Goal: Information Seeking & Learning: Learn about a topic

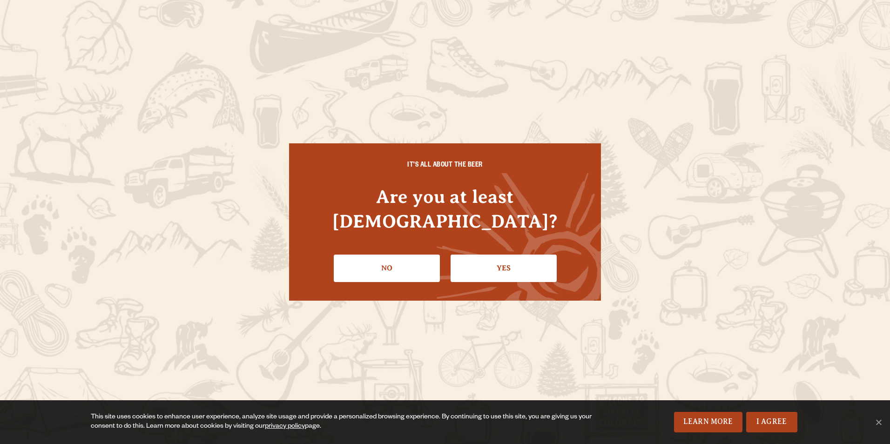
click at [504, 248] on li "Yes" at bounding box center [503, 265] width 106 height 34
click at [505, 255] on link "Yes" at bounding box center [503, 268] width 106 height 27
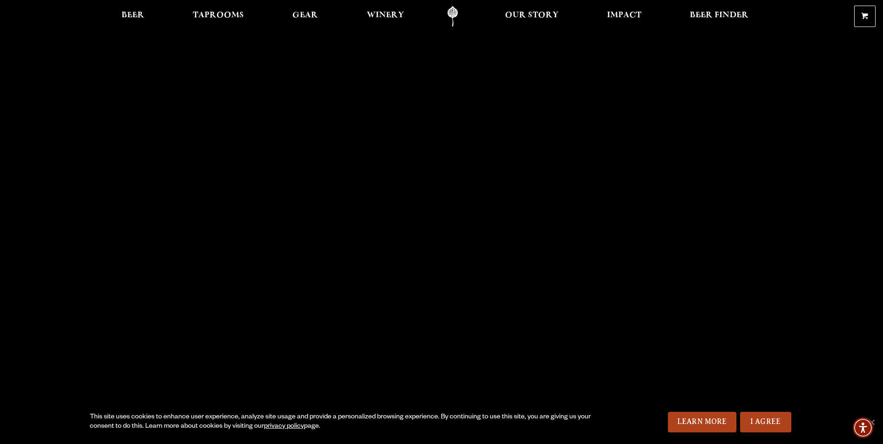
click at [763, 421] on link "I Agree" at bounding box center [765, 422] width 51 height 20
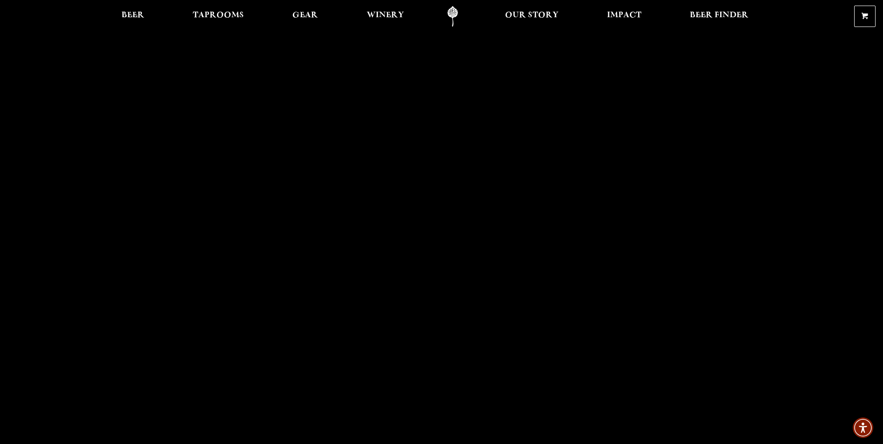
click at [130, 13] on span "Beer" at bounding box center [132, 15] width 23 height 7
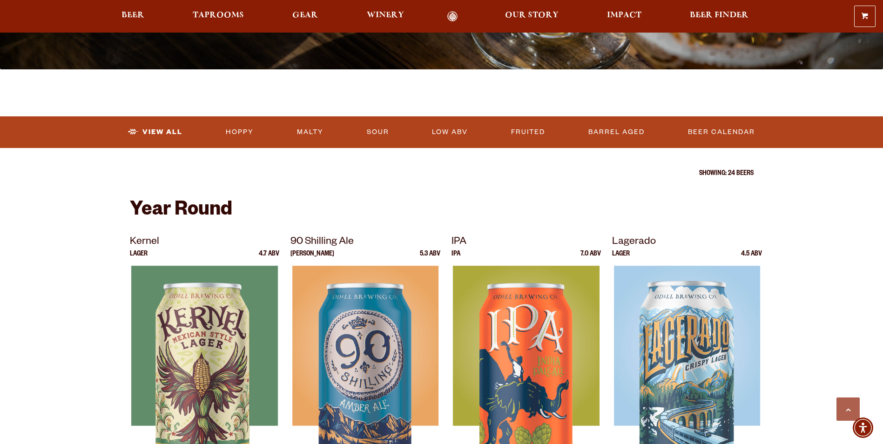
scroll to position [233, 0]
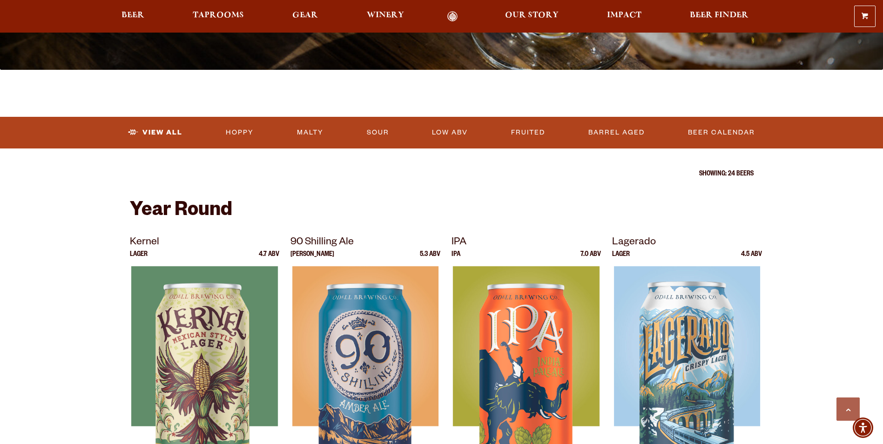
click at [520, 19] on span "Our Story" at bounding box center [532, 15] width 54 height 7
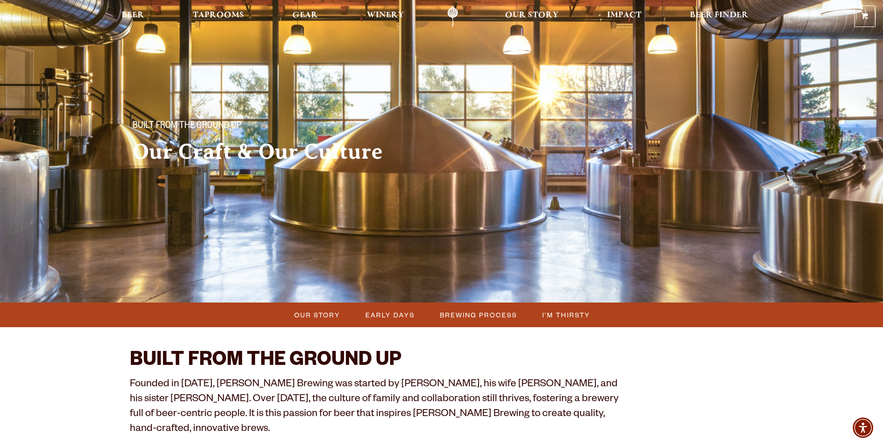
click at [222, 19] on span "Taprooms" at bounding box center [218, 15] width 51 height 7
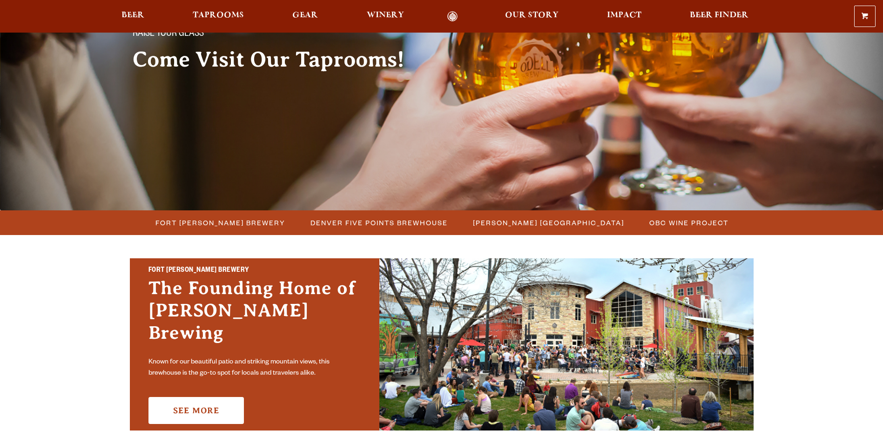
scroll to position [93, 0]
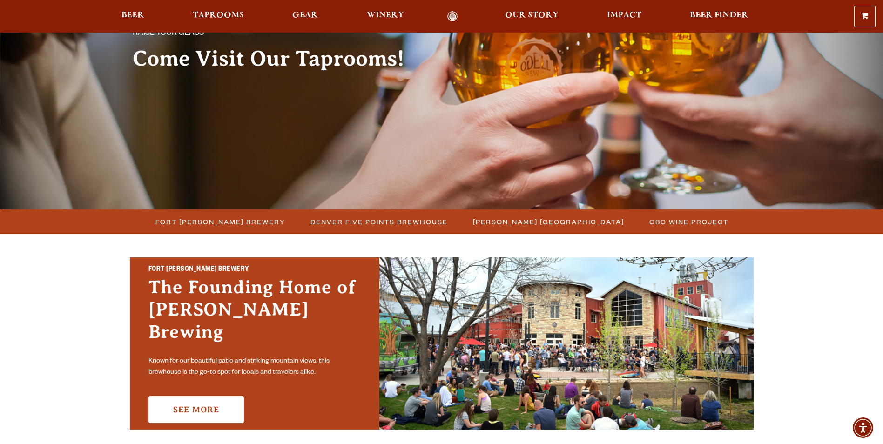
click at [228, 216] on span "Fort [PERSON_NAME] Brewery" at bounding box center [220, 221] width 130 height 13
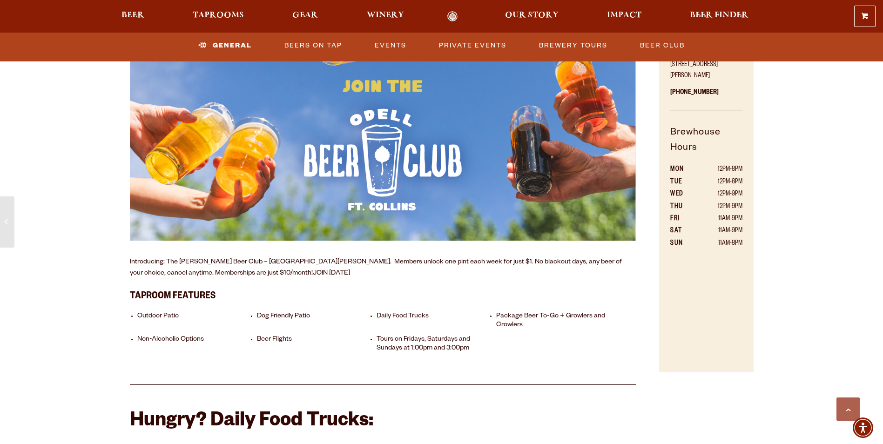
scroll to position [651, 0]
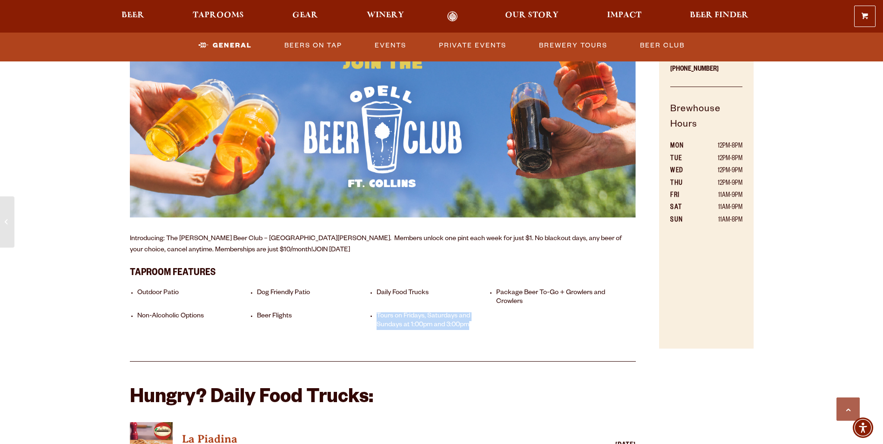
drag, startPoint x: 375, startPoint y: 299, endPoint x: 486, endPoint y: 321, distance: 113.4
click at [486, 321] on ul "Outdoor Patio Dog Friendly Patio Daily Food Trucks Package Beer To-Go + Growler…" at bounding box center [383, 309] width 506 height 54
copy li "Tours on Fridays, Saturdays and Sundays at 1:00pm and 3:00pm"
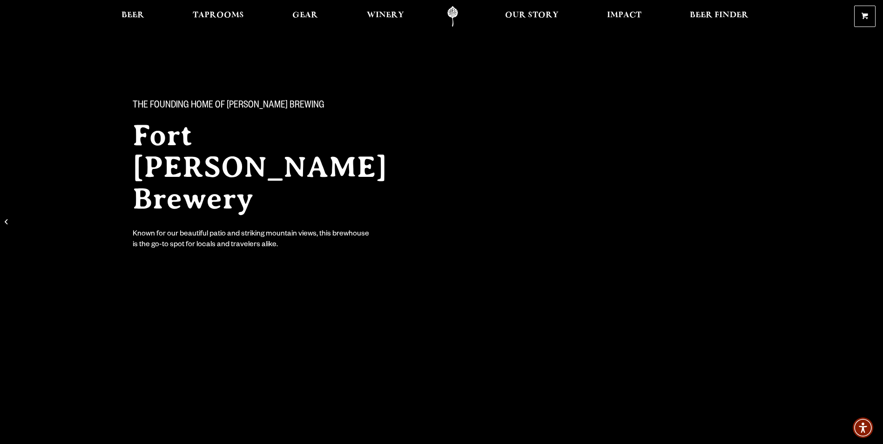
scroll to position [0, 0]
